Goal: Task Accomplishment & Management: Manage account settings

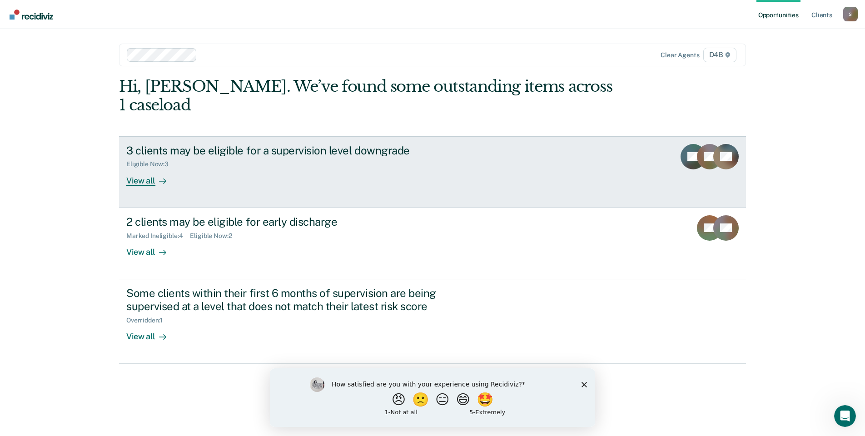
click at [149, 168] on div "View all" at bounding box center [151, 177] width 51 height 18
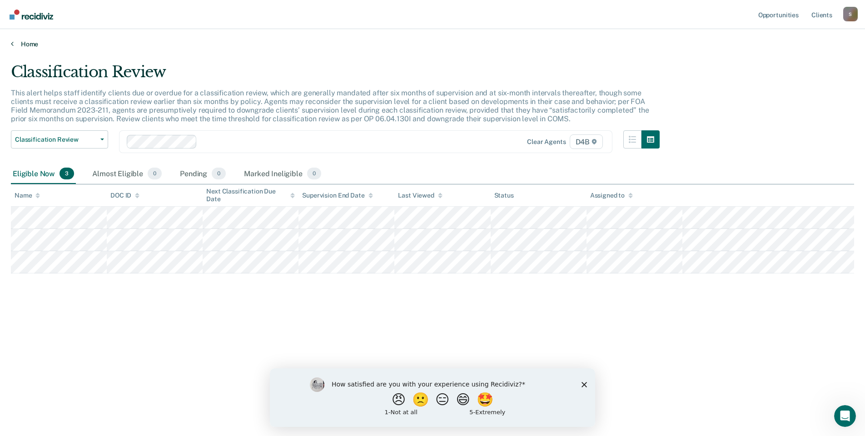
click at [11, 42] on icon at bounding box center [12, 43] width 3 height 7
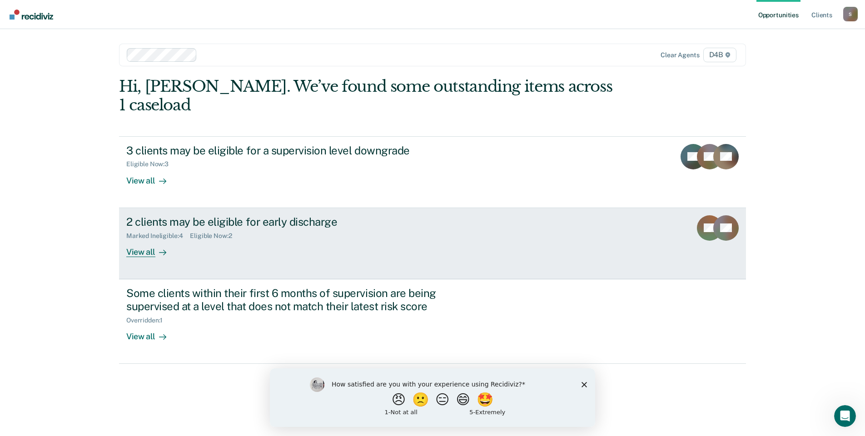
click at [155, 247] on div at bounding box center [160, 252] width 11 height 10
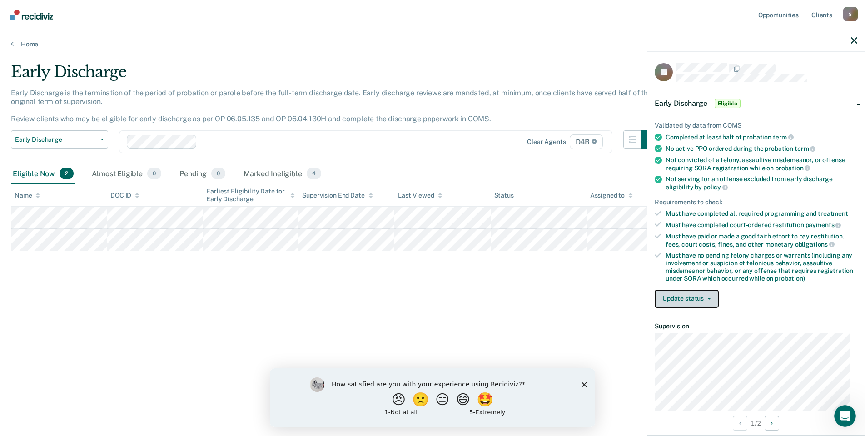
click at [700, 302] on button "Update status" at bounding box center [687, 299] width 64 height 18
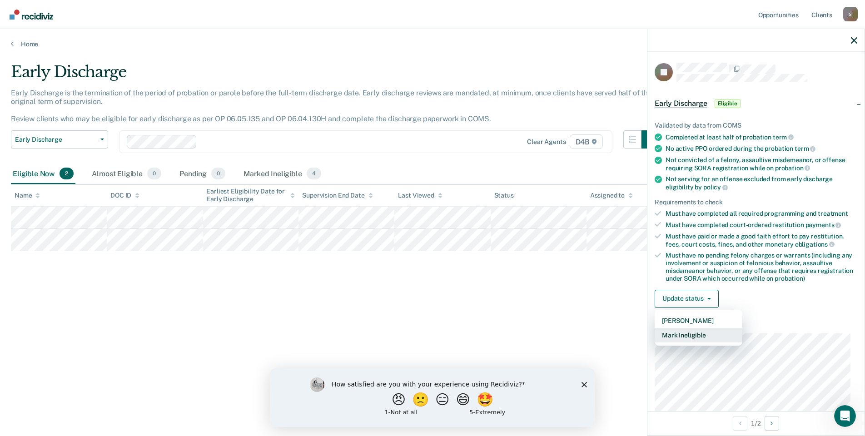
click at [677, 331] on button "Mark Ineligible" at bounding box center [699, 335] width 88 height 15
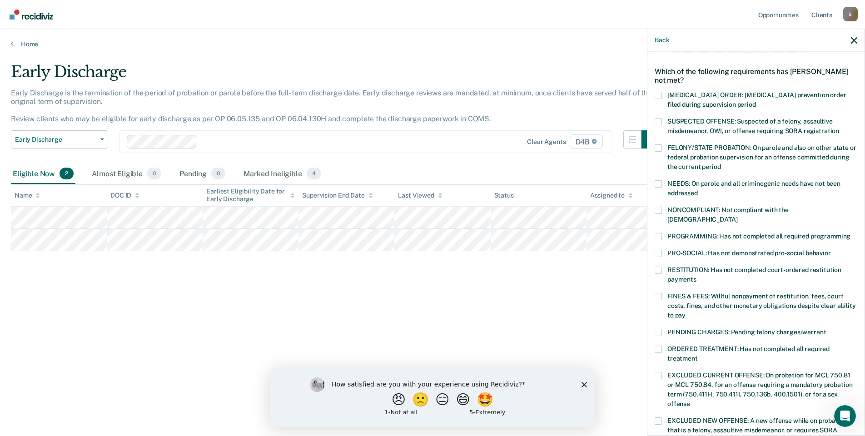
scroll to position [45, 0]
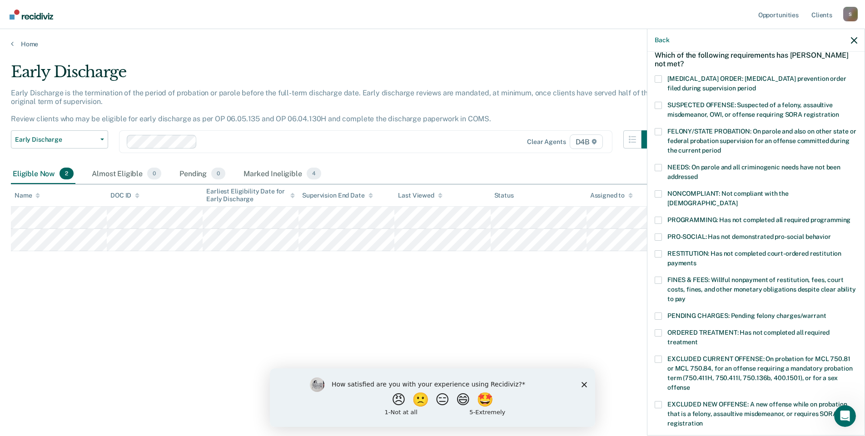
click at [657, 217] on span at bounding box center [658, 220] width 7 height 7
click at [850, 217] on input "PROGRAMMING: Has not completed all required programming" at bounding box center [850, 217] width 0 height 0
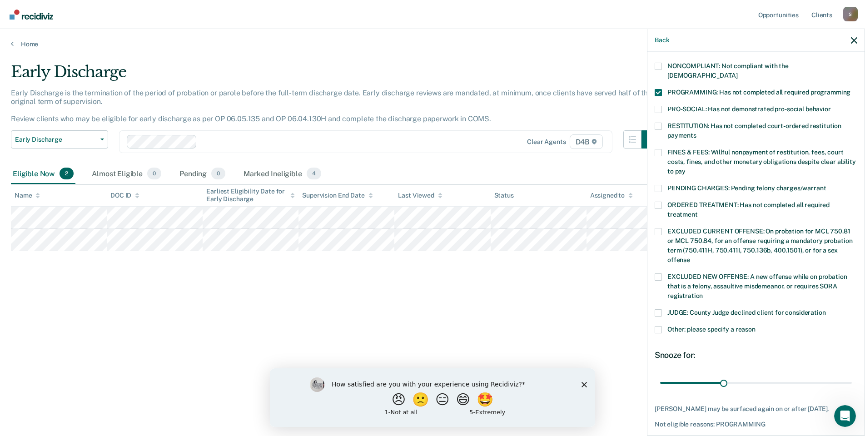
scroll to position [199, 0]
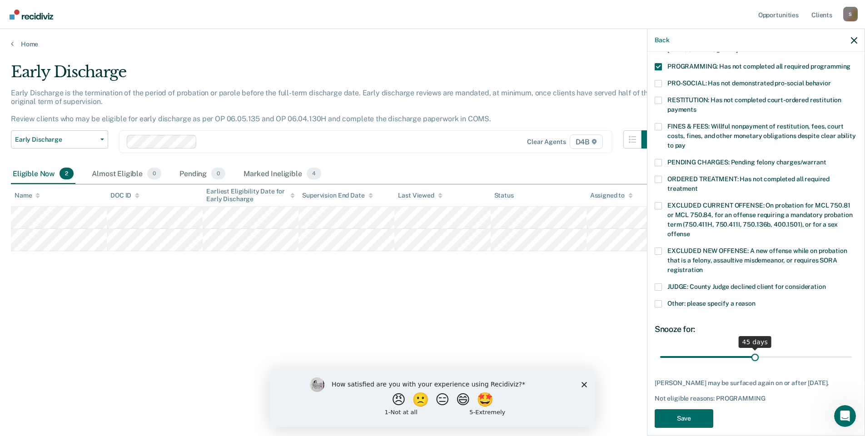
drag, startPoint x: 723, startPoint y: 348, endPoint x: 752, endPoint y: 348, distance: 28.6
type input "45"
click at [752, 349] on input "range" at bounding box center [756, 357] width 192 height 16
click at [696, 419] on button "Save" at bounding box center [684, 418] width 59 height 19
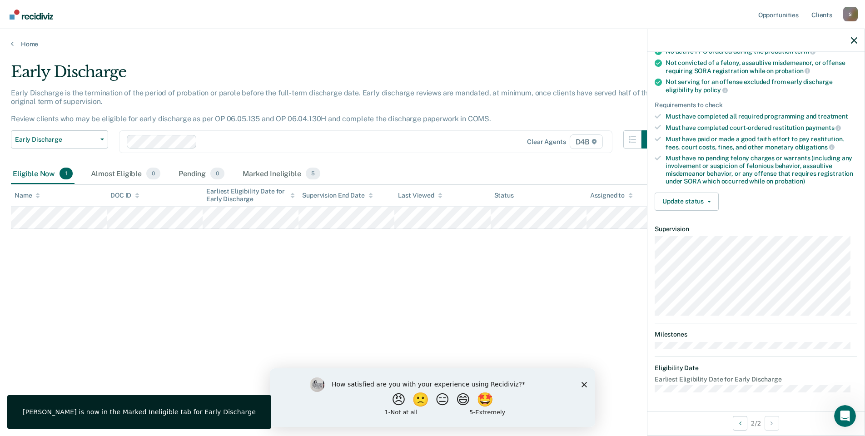
scroll to position [96, 0]
click at [670, 206] on button "Update status" at bounding box center [687, 203] width 64 height 18
click at [681, 236] on button "Mark Ineligible" at bounding box center [699, 239] width 88 height 15
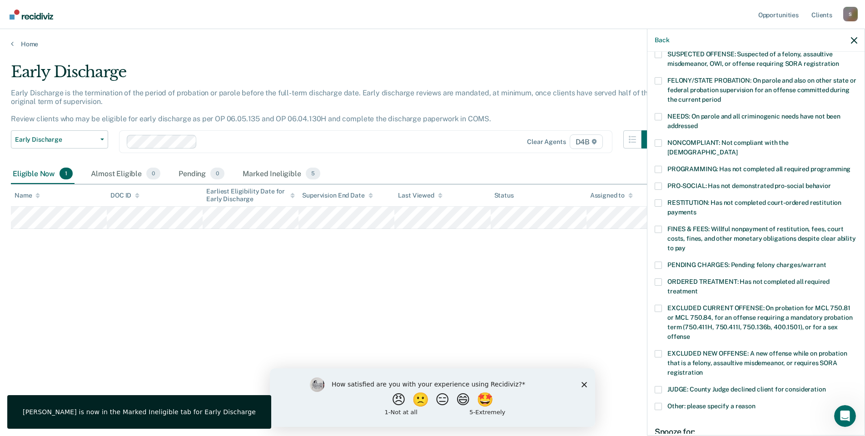
scroll to position [199, 0]
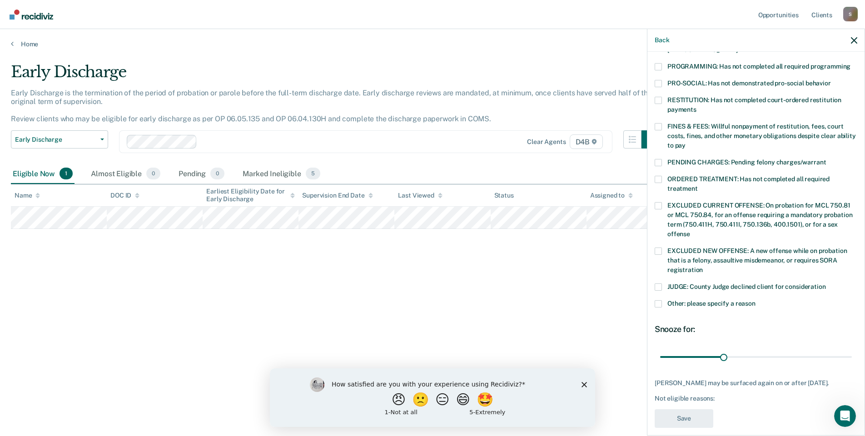
click at [661, 300] on span at bounding box center [658, 303] width 7 height 7
click at [755, 300] on input "Other: please specify a reason" at bounding box center [755, 300] width 0 height 0
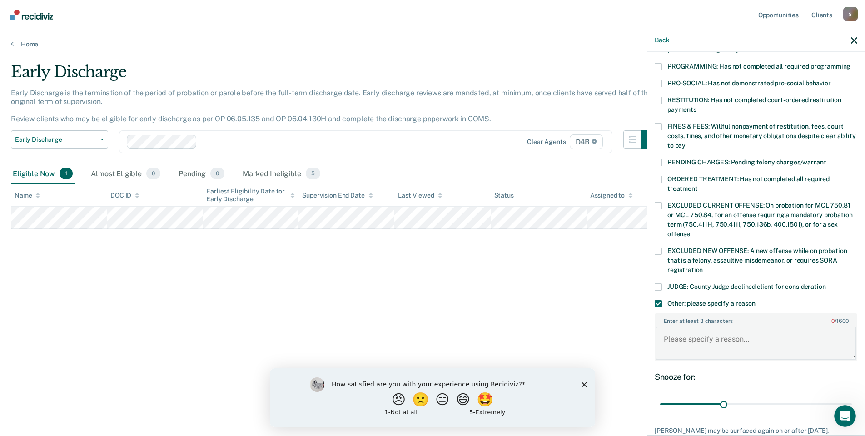
click at [688, 333] on textarea "Enter at least 3 characters 0 / 1600" at bounding box center [756, 344] width 201 height 34
type textarea "Allegan Judge will not look at early discharge with fines/fees still."
drag, startPoint x: 721, startPoint y: 396, endPoint x: 856, endPoint y: 402, distance: 135.0
type input "90"
click at [852, 402] on input "range" at bounding box center [756, 405] width 192 height 16
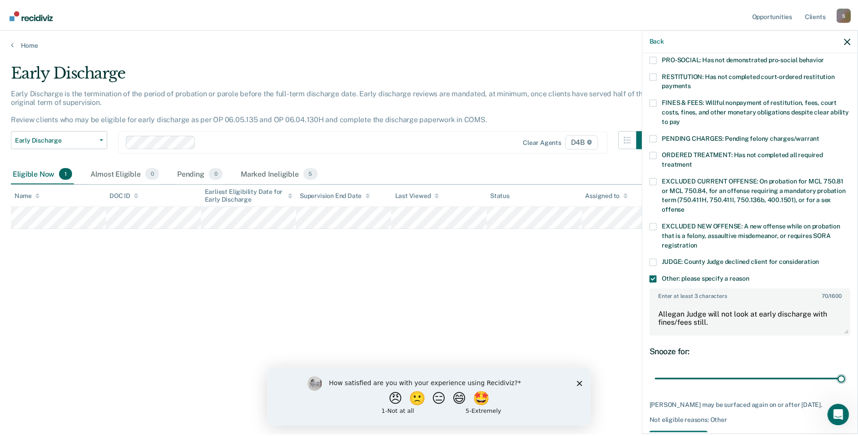
scroll to position [247, 0]
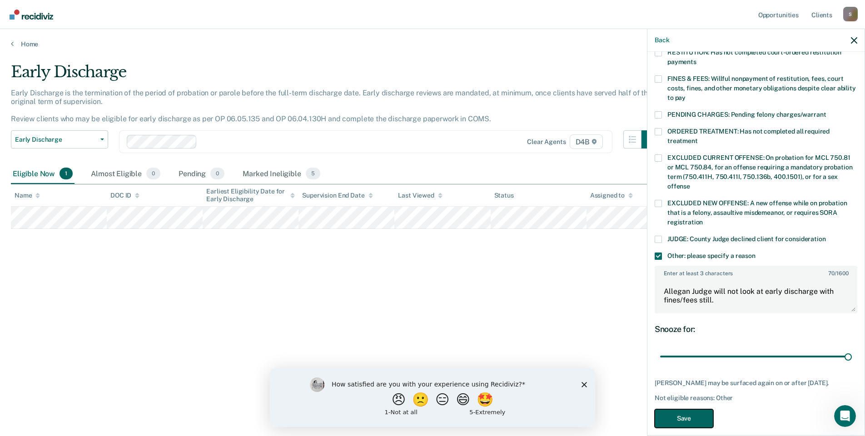
click at [680, 409] on button "Save" at bounding box center [684, 418] width 59 height 19
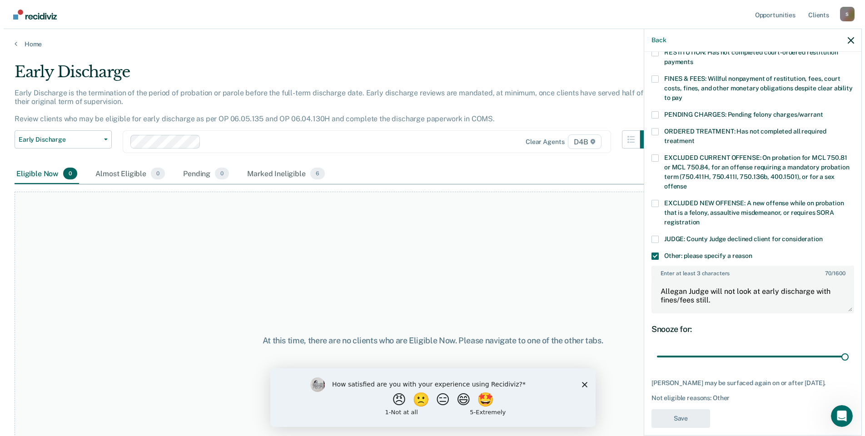
scroll to position [186, 0]
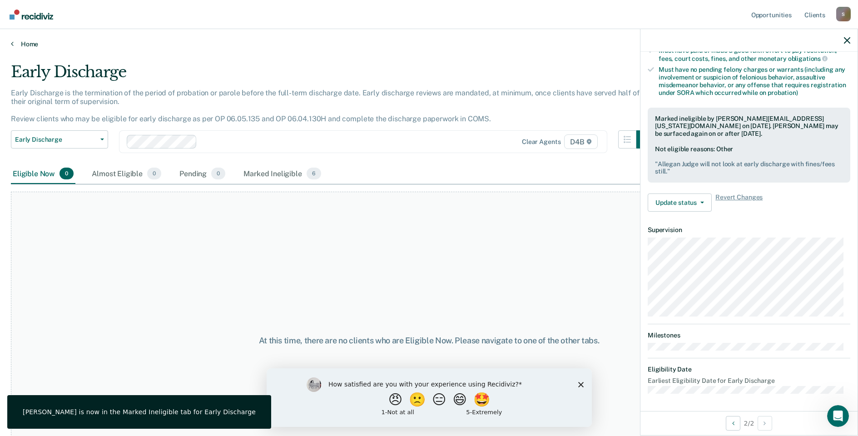
click at [16, 41] on link "Home" at bounding box center [429, 44] width 836 height 8
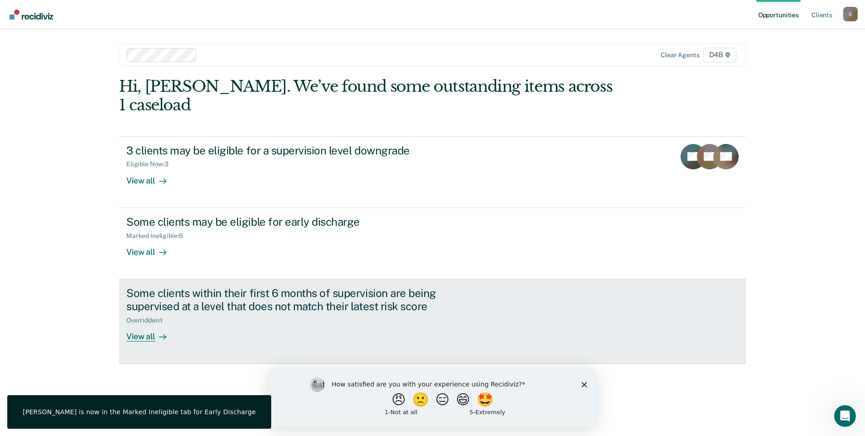
click at [149, 324] on div "View all" at bounding box center [151, 333] width 51 height 18
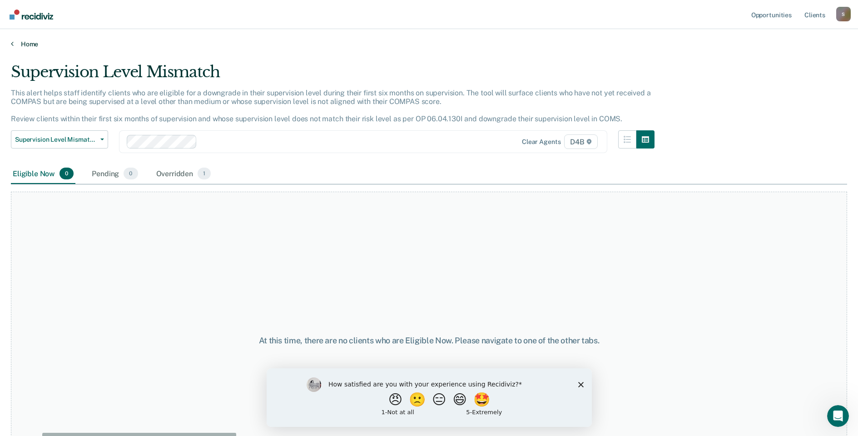
click at [12, 43] on icon at bounding box center [12, 43] width 3 height 7
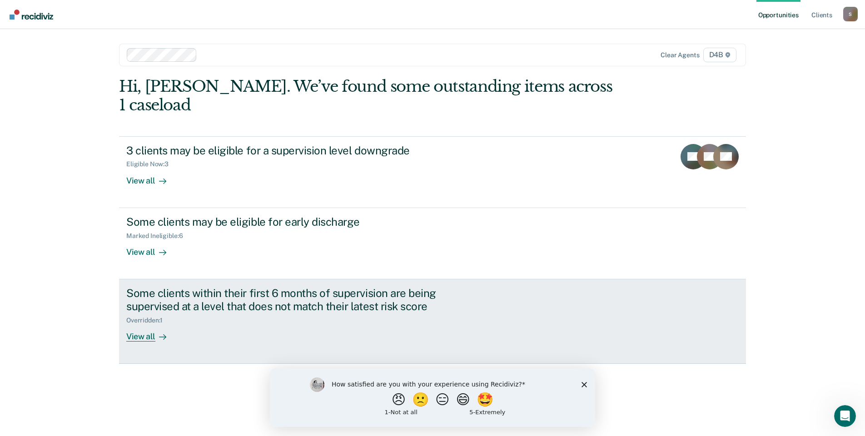
click at [144, 324] on link "Some clients within their first 6 months of supervision are being supervised at…" at bounding box center [432, 321] width 627 height 84
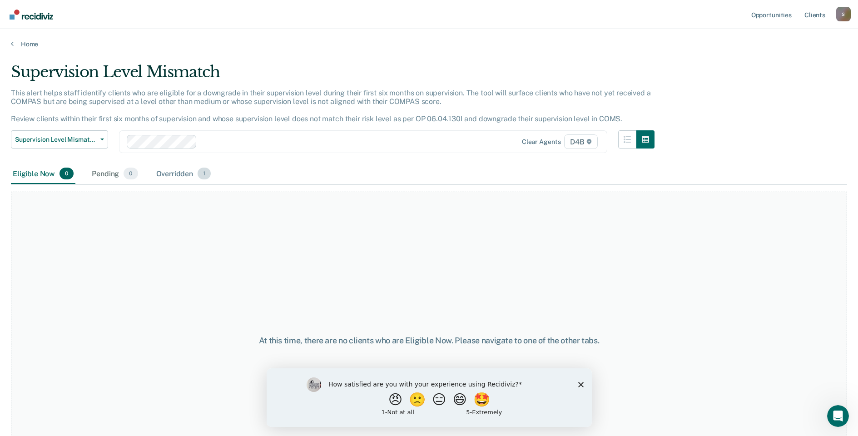
click at [182, 173] on div "Overridden 1" at bounding box center [183, 174] width 59 height 20
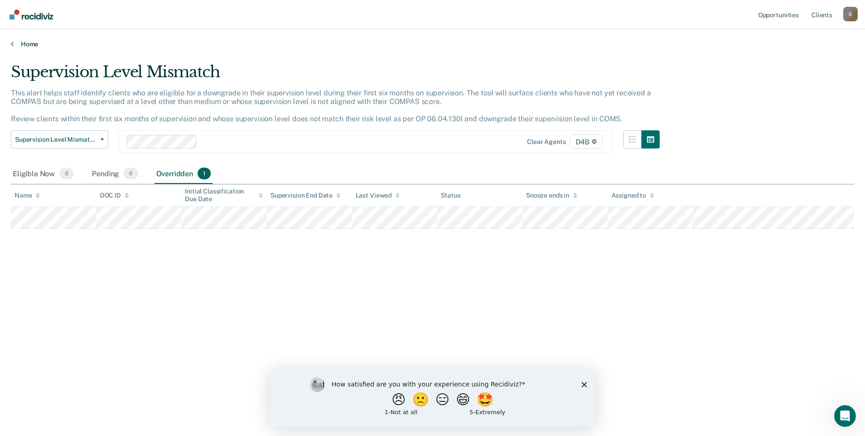
click at [11, 45] on icon at bounding box center [12, 43] width 3 height 7
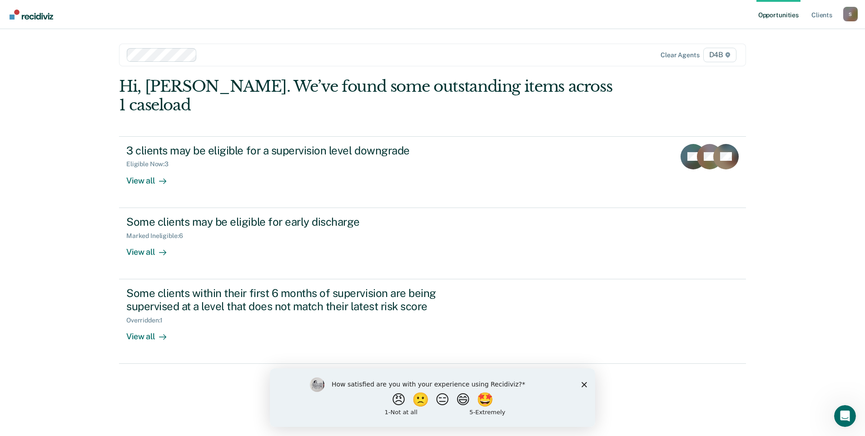
click at [855, 14] on div "S" at bounding box center [850, 14] width 15 height 15
click at [796, 58] on link "Log Out" at bounding box center [813, 60] width 73 height 8
